Goal: Information Seeking & Learning: Check status

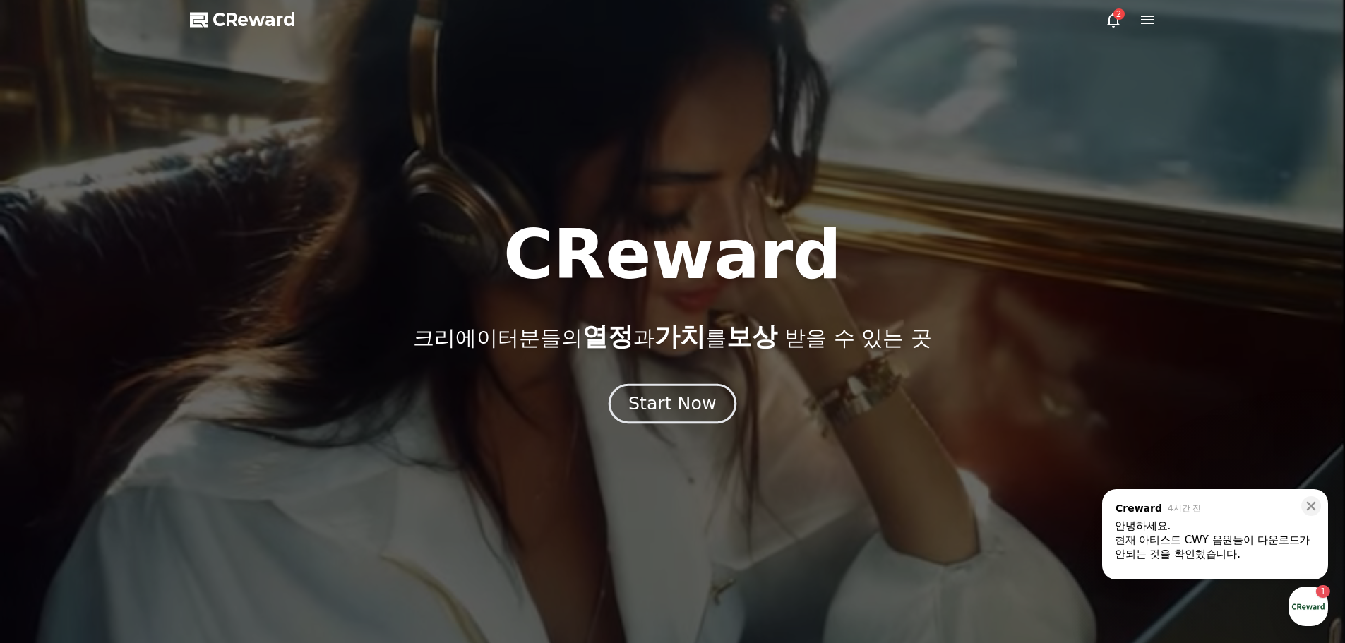
click at [658, 408] on div "Start Now" at bounding box center [673, 404] width 88 height 24
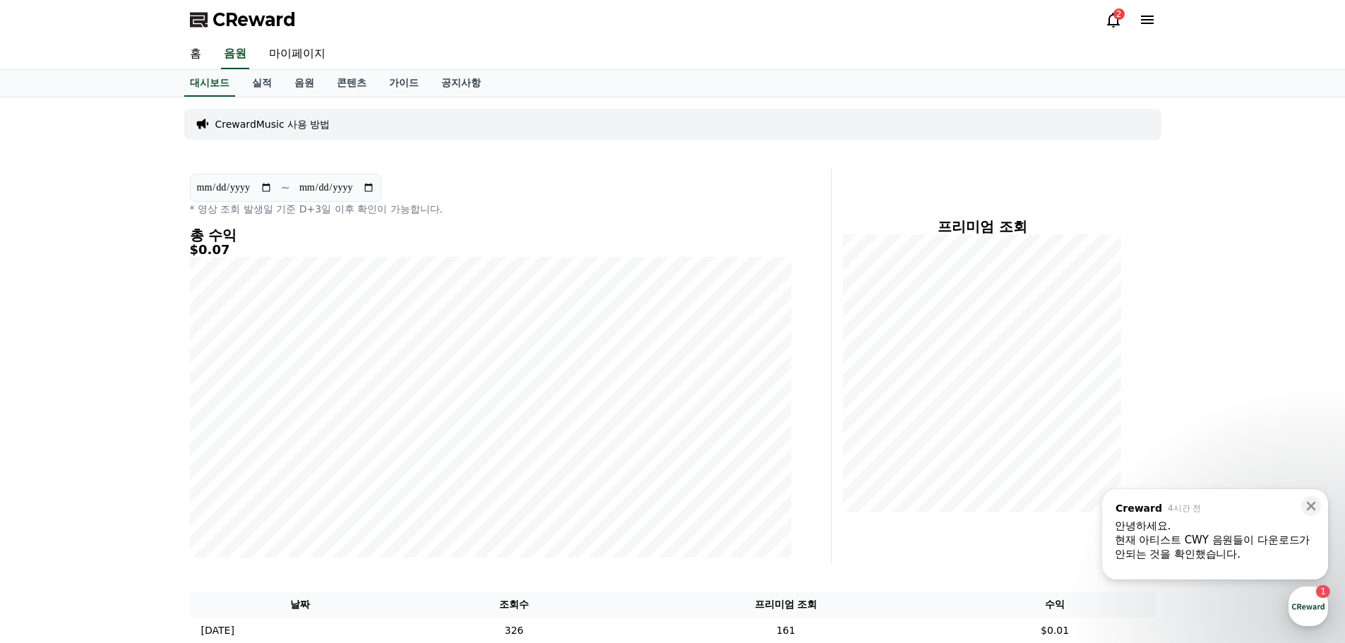
click at [1199, 543] on div "현재 아티스트 CWY 음원들이 다운로드가 안되는 것을 확인했습니다." at bounding box center [1215, 547] width 201 height 28
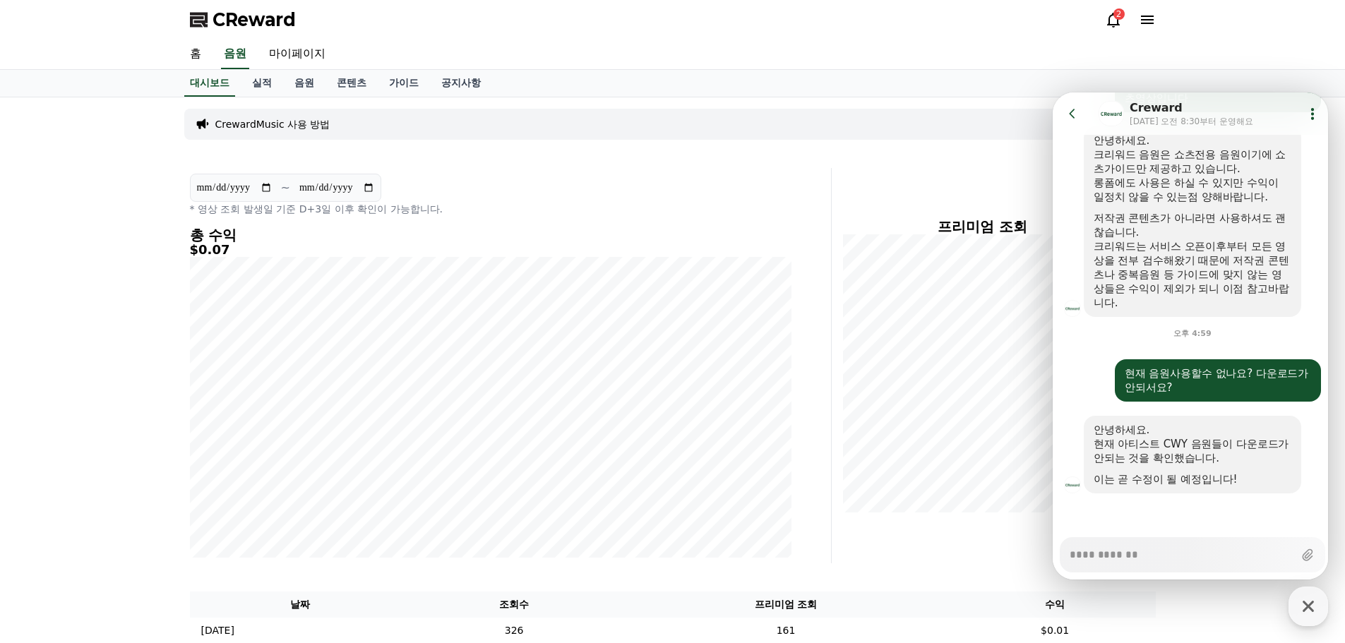
click at [974, 73] on div "대시보드 실적 음원 콘텐츠 가이드 공지사항" at bounding box center [673, 83] width 989 height 27
click at [1115, 23] on icon at bounding box center [1113, 19] width 17 height 17
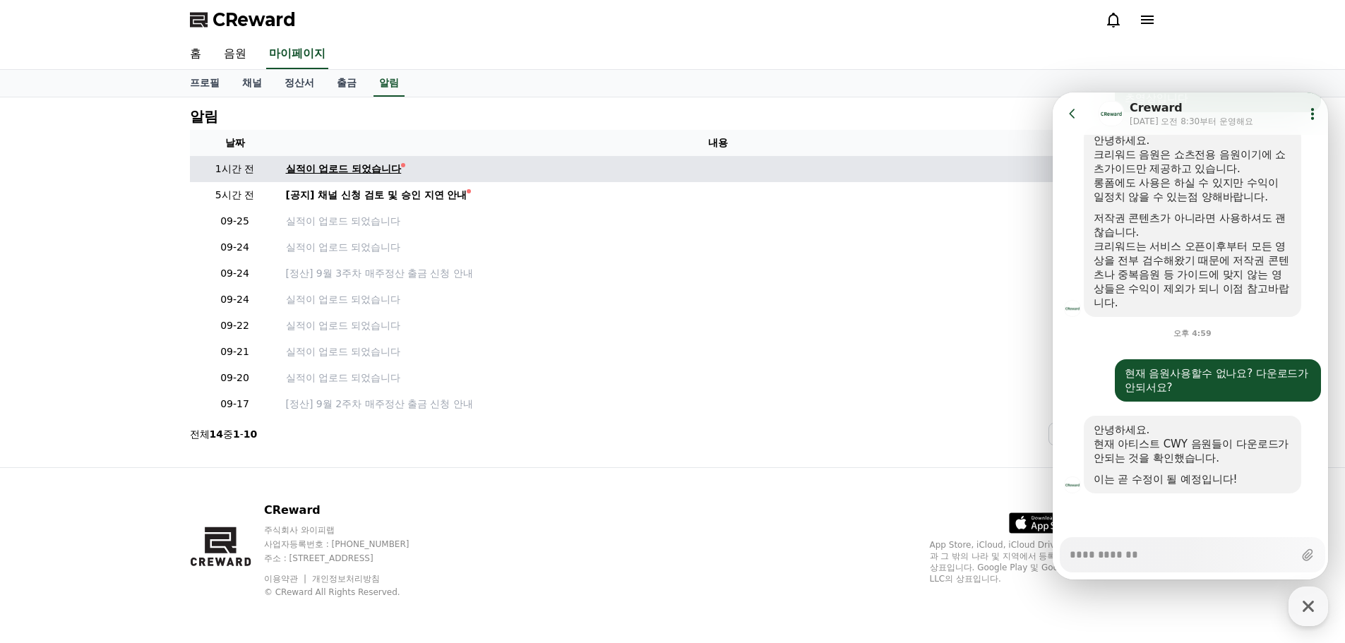
click at [357, 167] on div "실적이 업로드 되었습니다" at bounding box center [344, 169] width 116 height 15
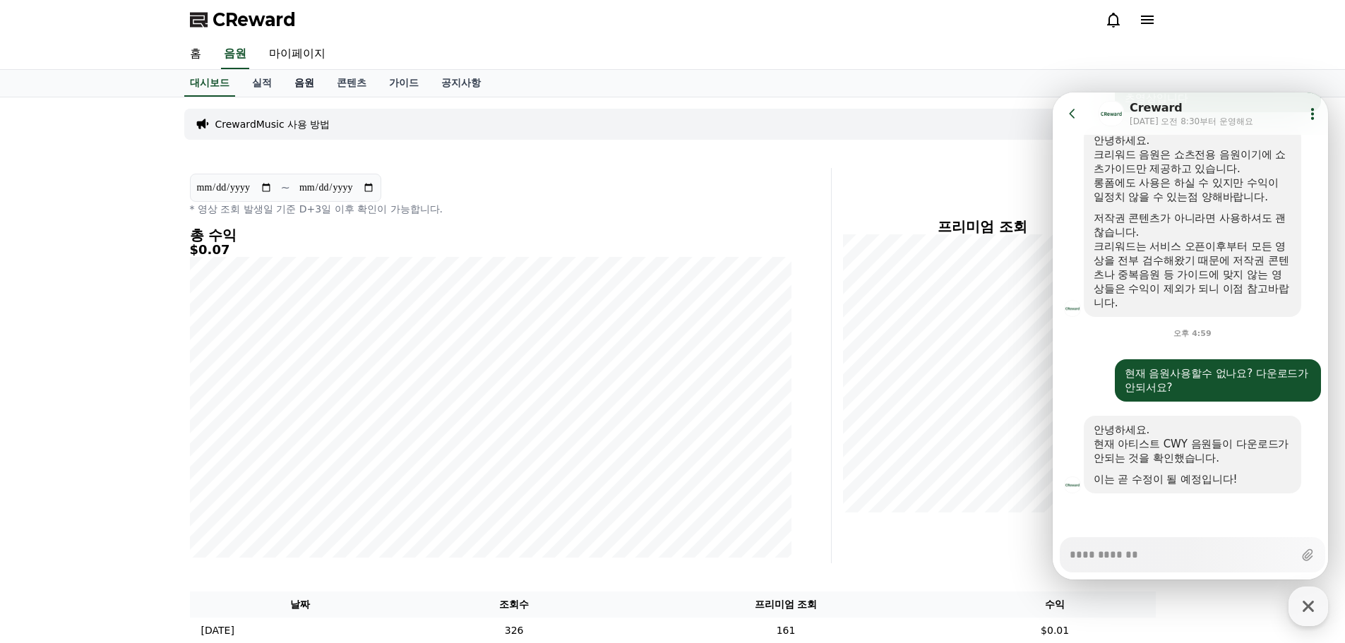
click at [302, 83] on link "음원" at bounding box center [304, 83] width 42 height 27
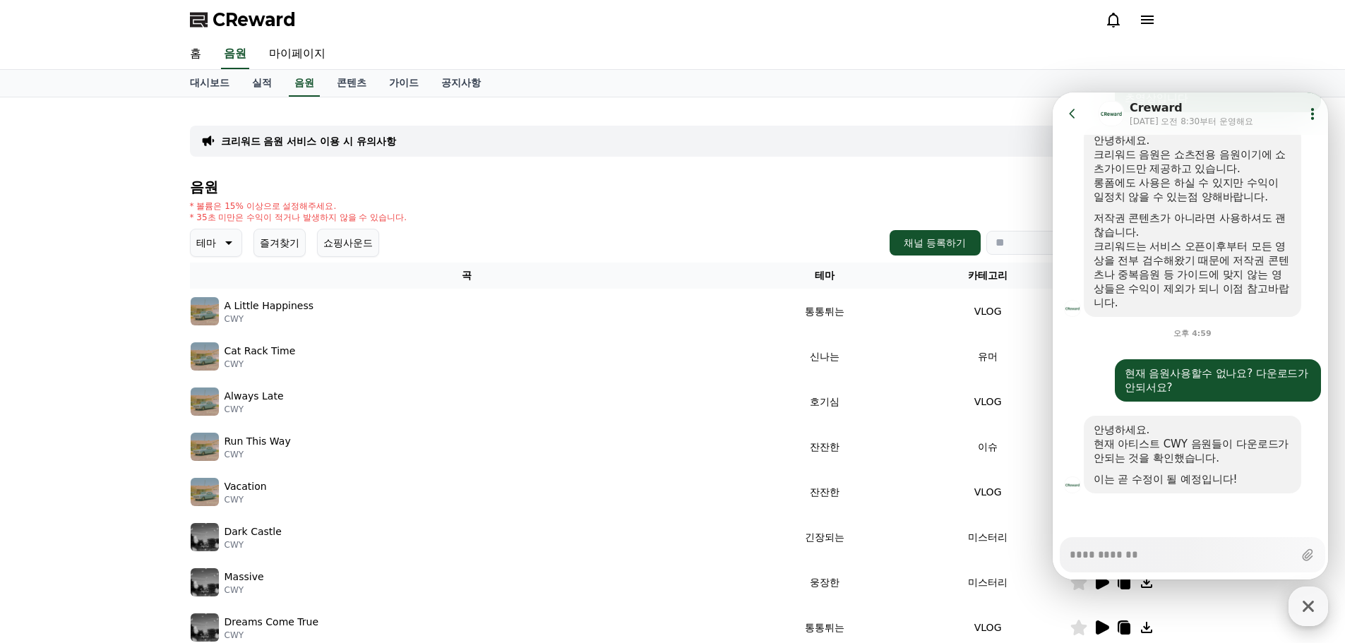
click at [1314, 612] on icon "button" at bounding box center [1308, 606] width 25 height 25
type textarea "*"
